Goal: Navigation & Orientation: Find specific page/section

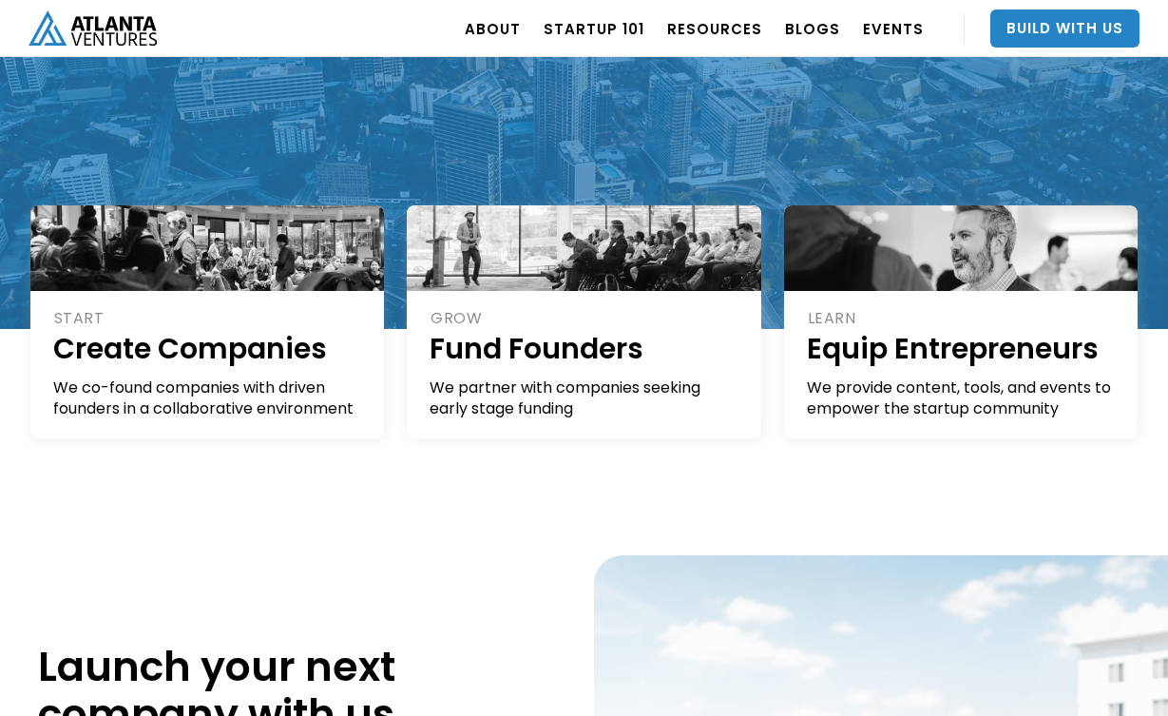
scroll to position [325, 0]
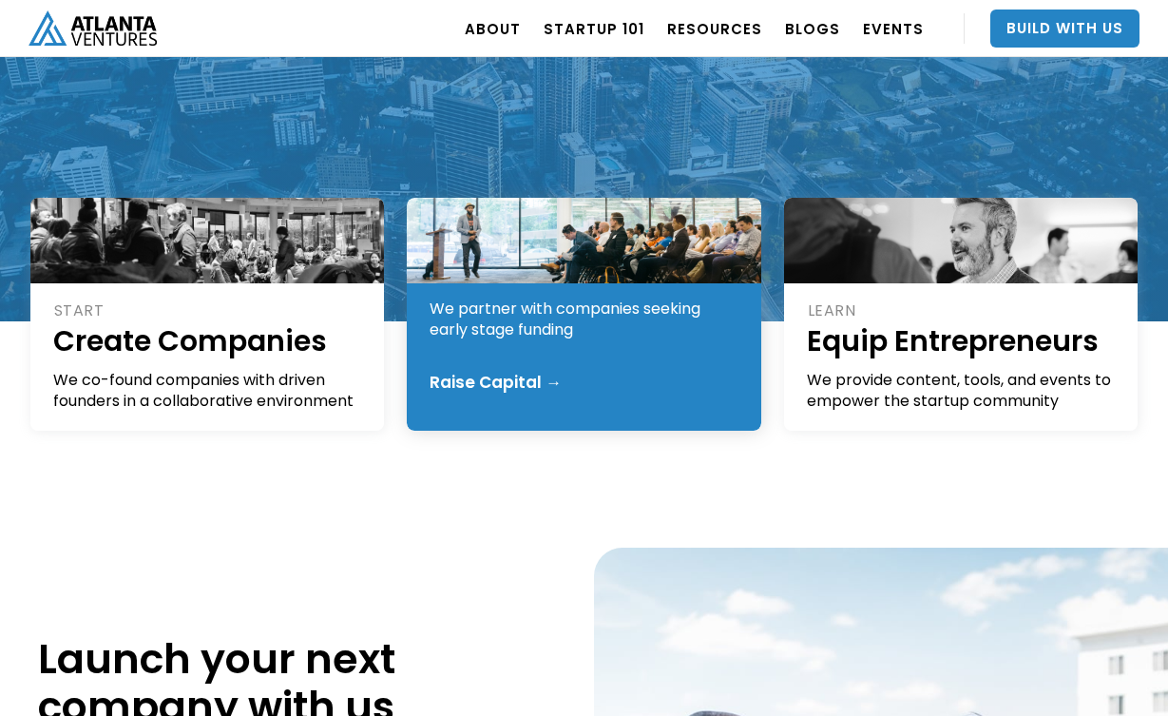
click at [629, 338] on div "We partner with companies seeking early stage funding" at bounding box center [585, 320] width 311 height 42
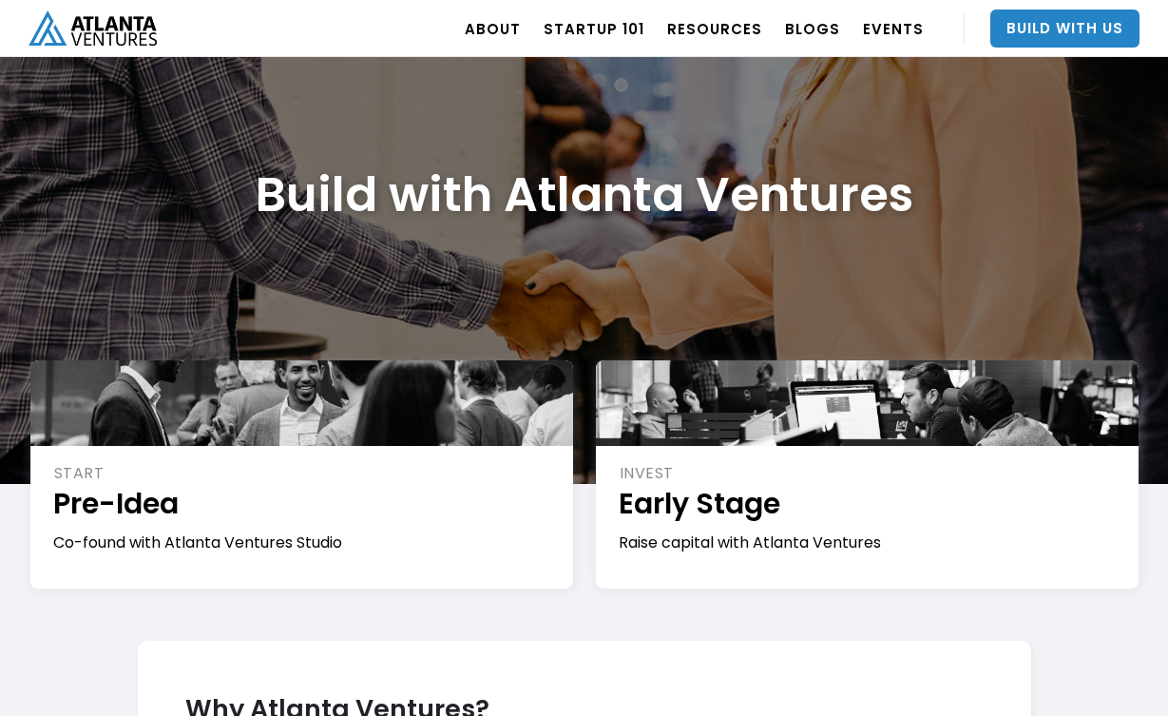
scroll to position [7, 0]
